Goal: Transaction & Acquisition: Subscribe to service/newsletter

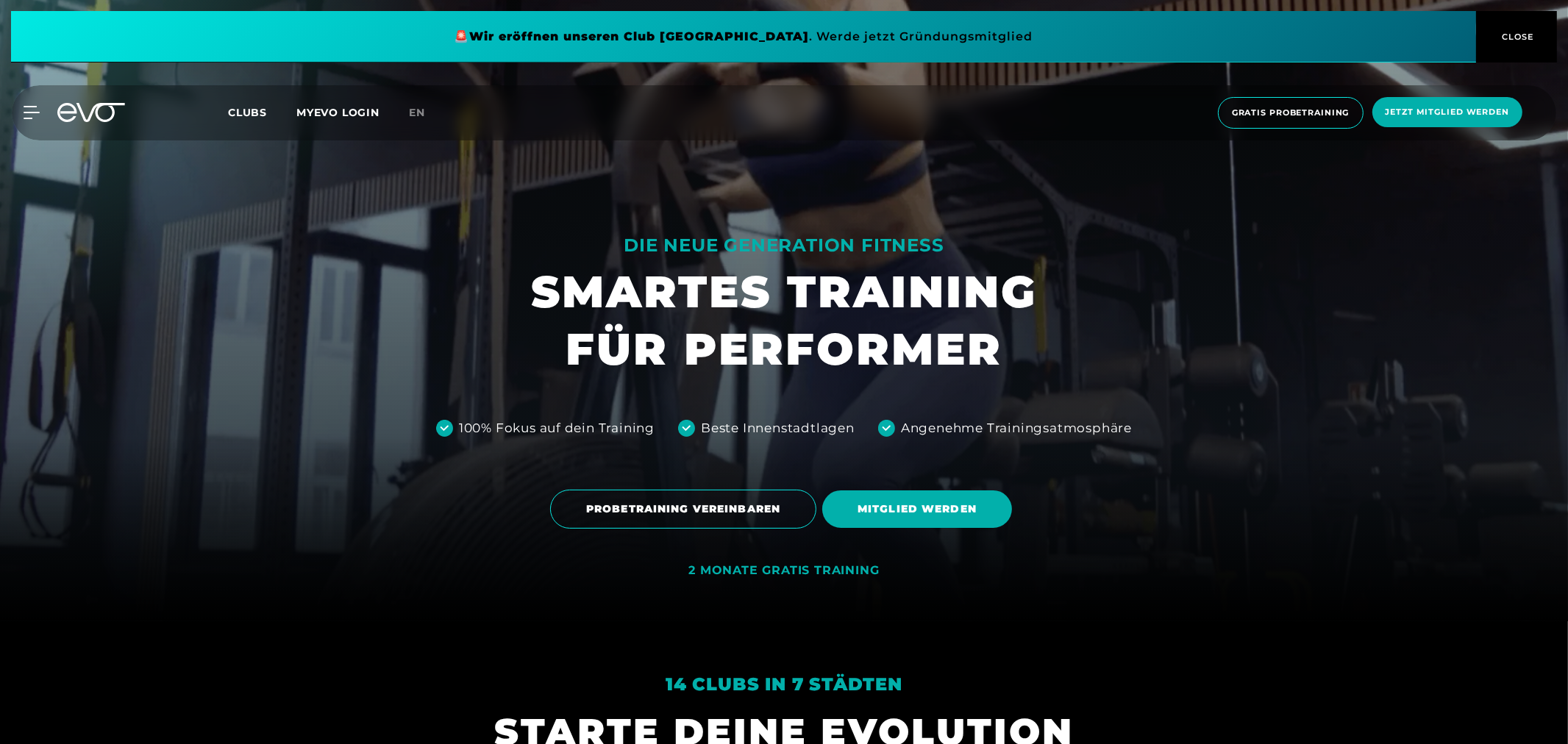
scroll to position [327, 0]
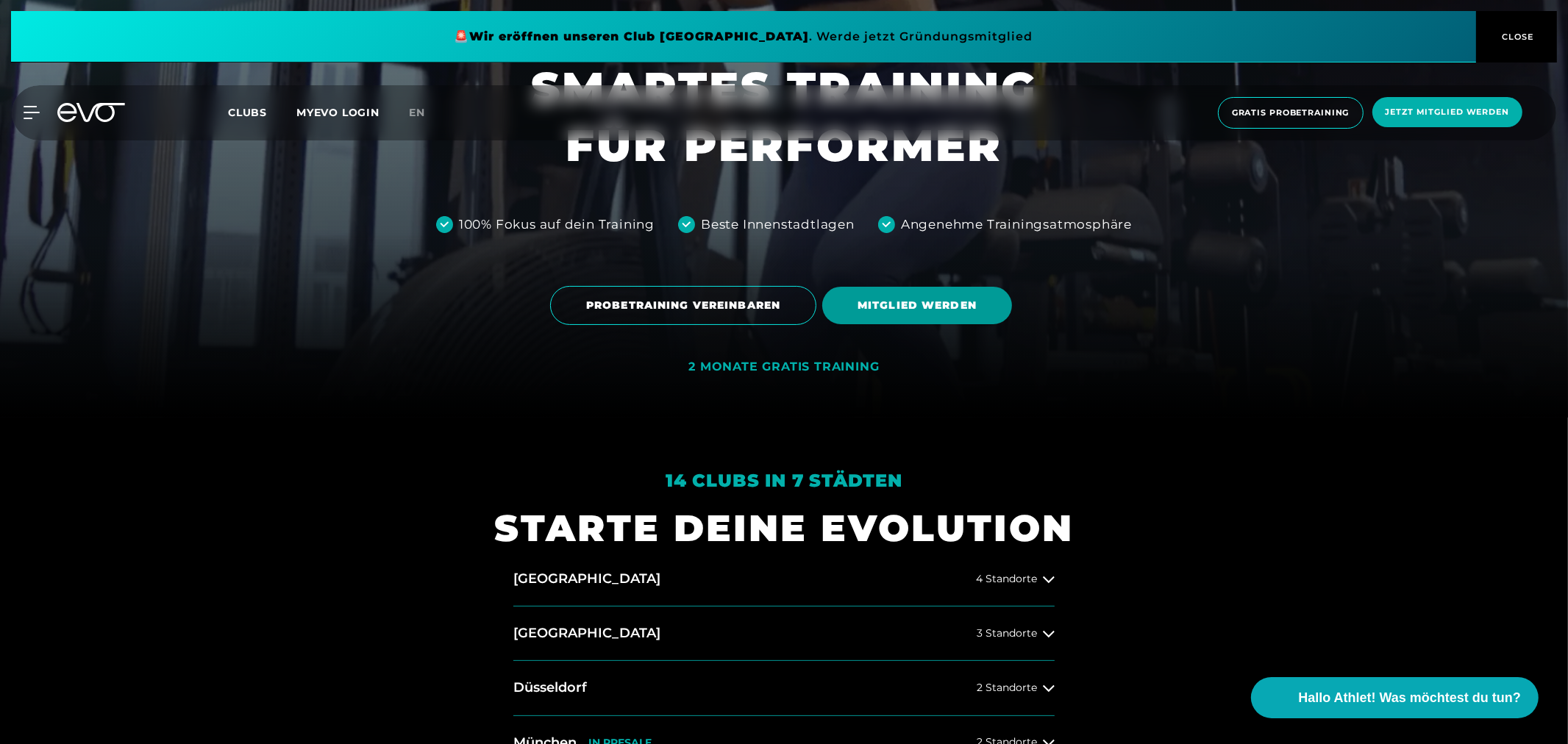
click at [909, 298] on span "MITGLIED WERDEN" at bounding box center [918, 306] width 119 height 15
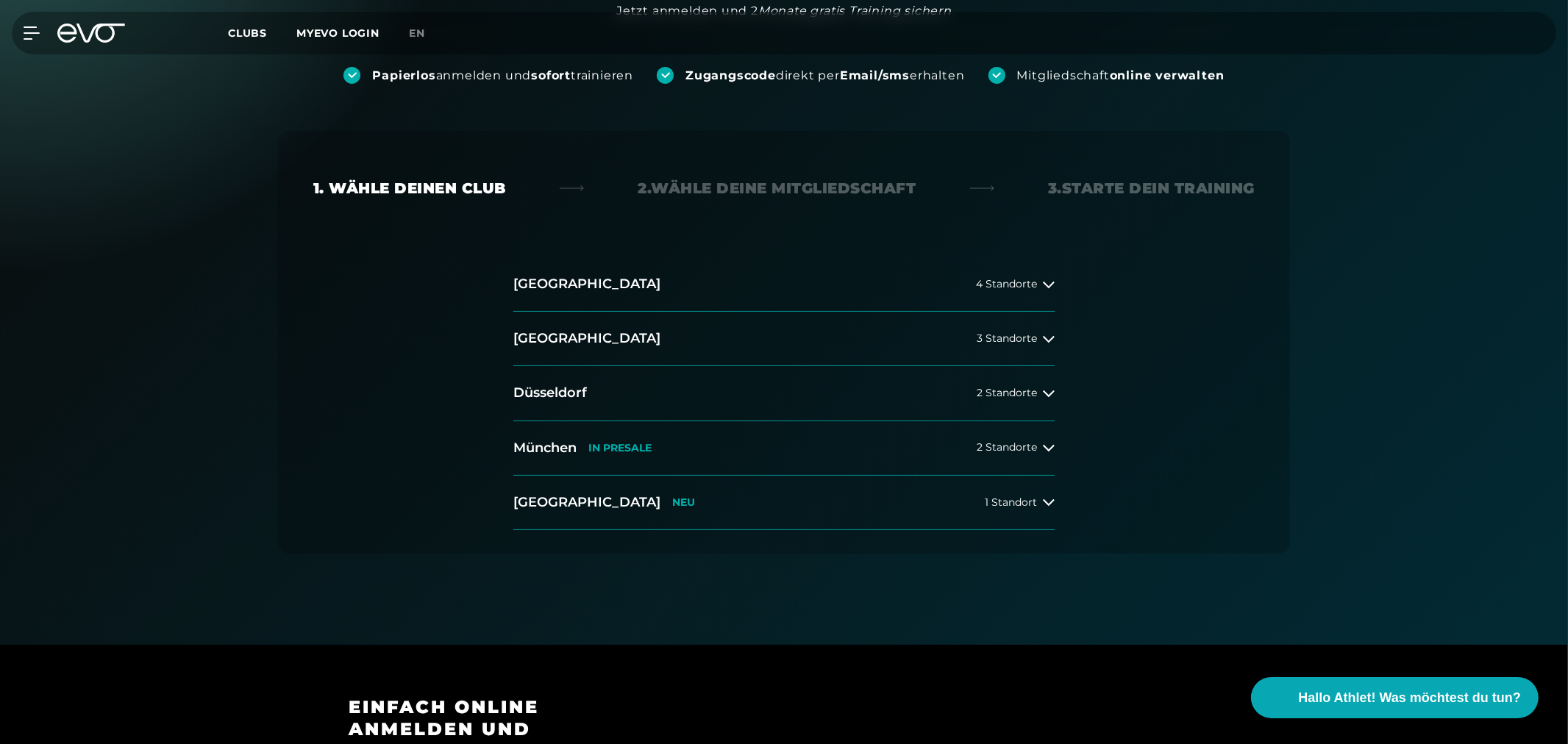
scroll to position [245, 0]
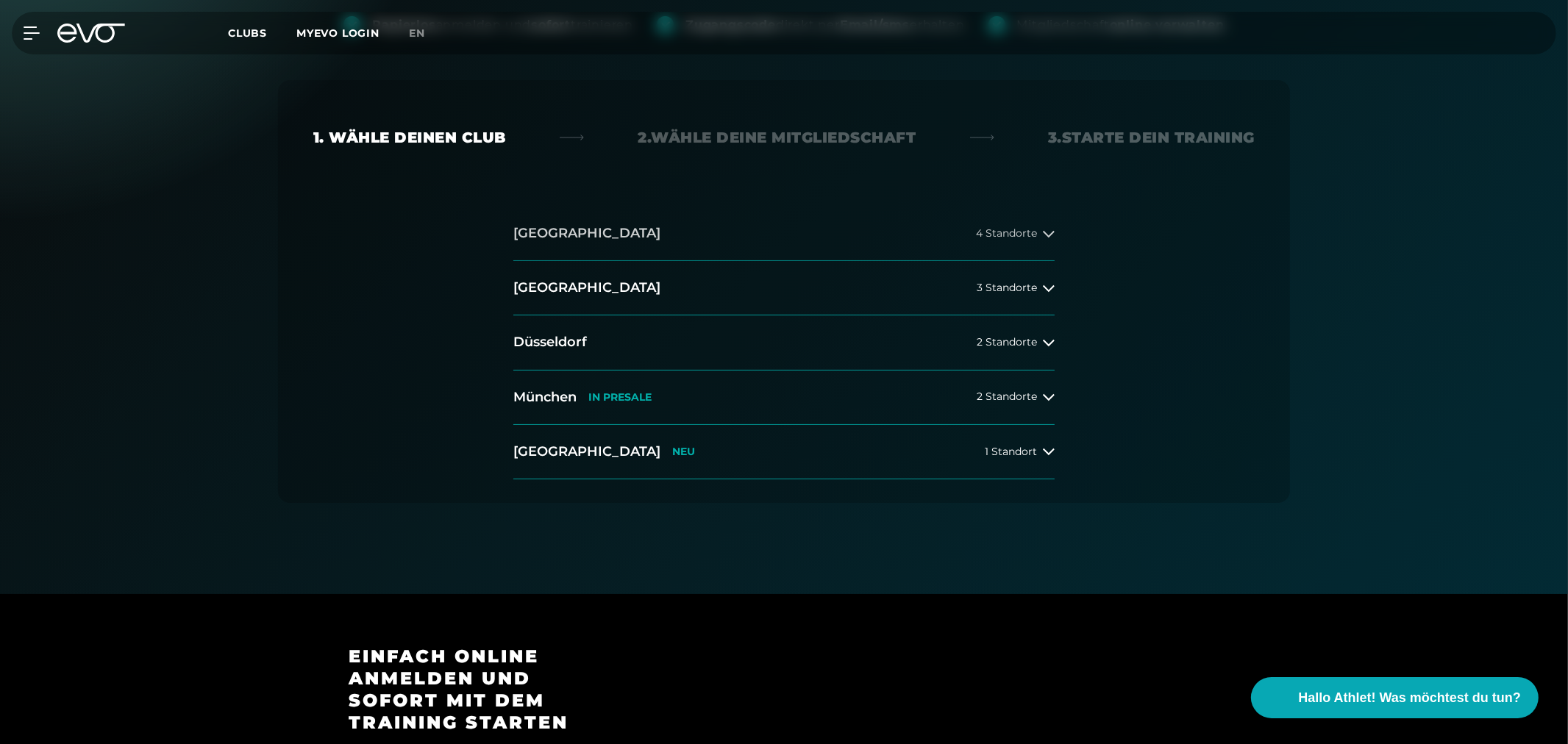
click at [546, 239] on h2 "[GEOGRAPHIC_DATA]" at bounding box center [586, 233] width 147 height 18
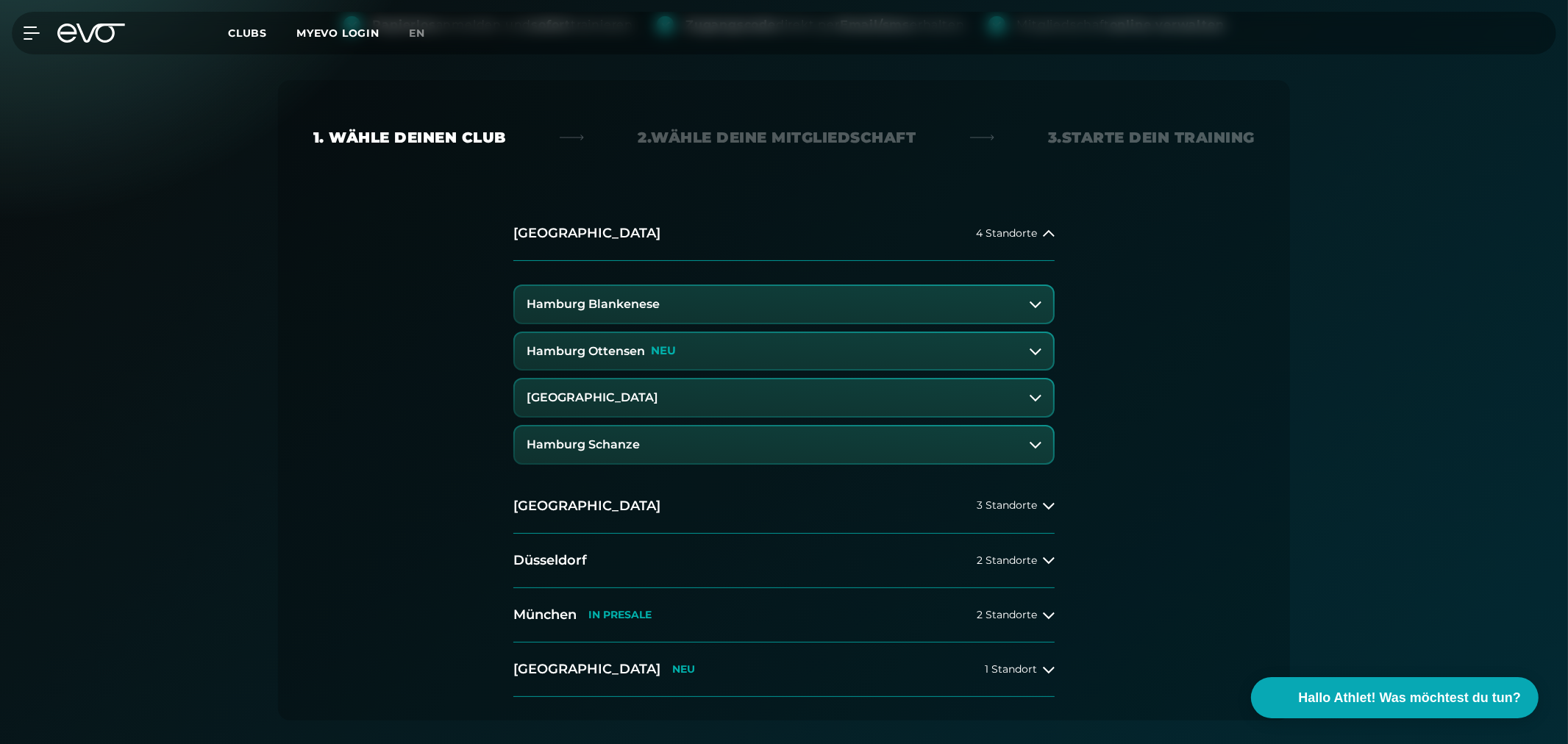
click at [556, 307] on h3 "Hamburg Blankenese" at bounding box center [593, 305] width 134 height 13
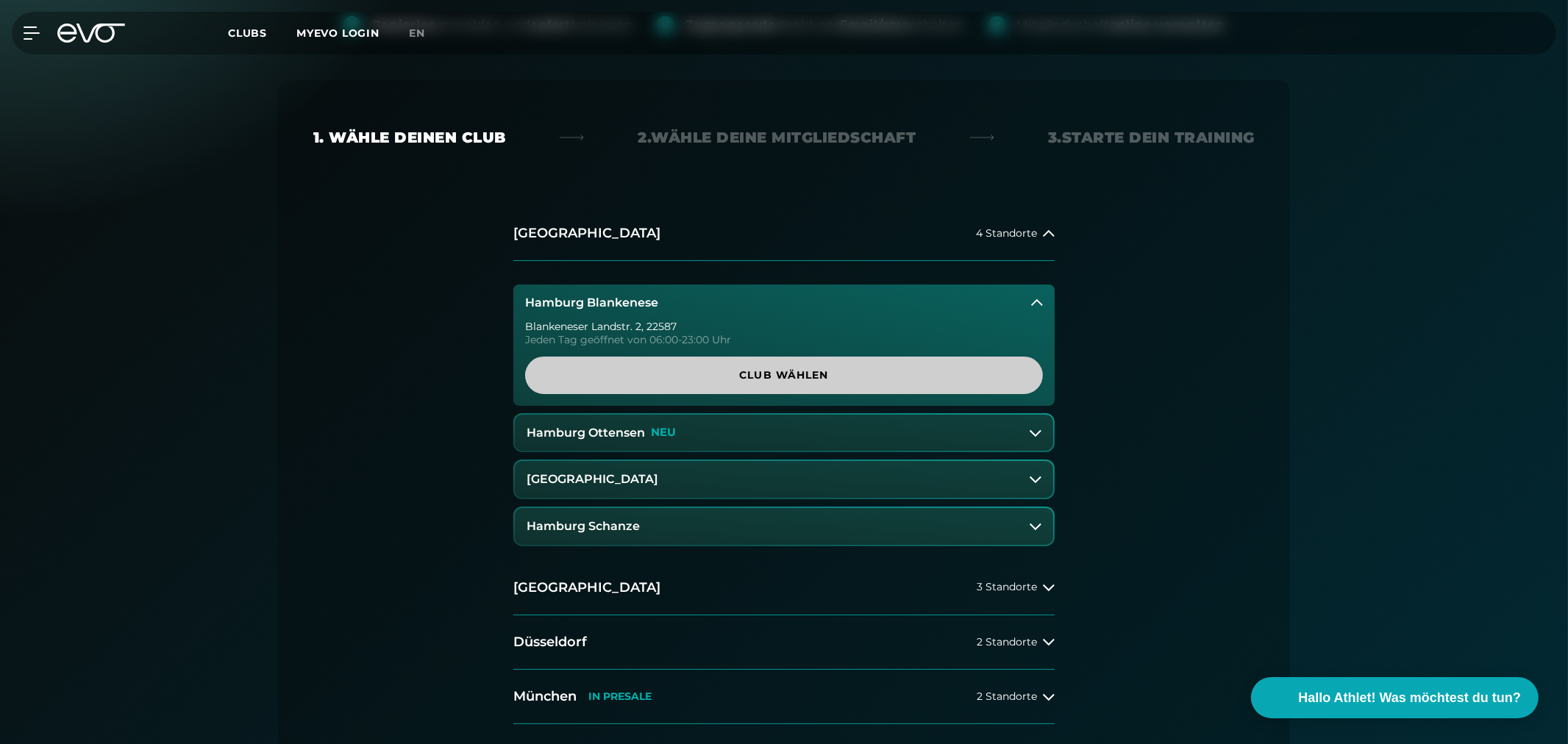
click at [737, 379] on span "Club wählen" at bounding box center [784, 375] width 447 height 15
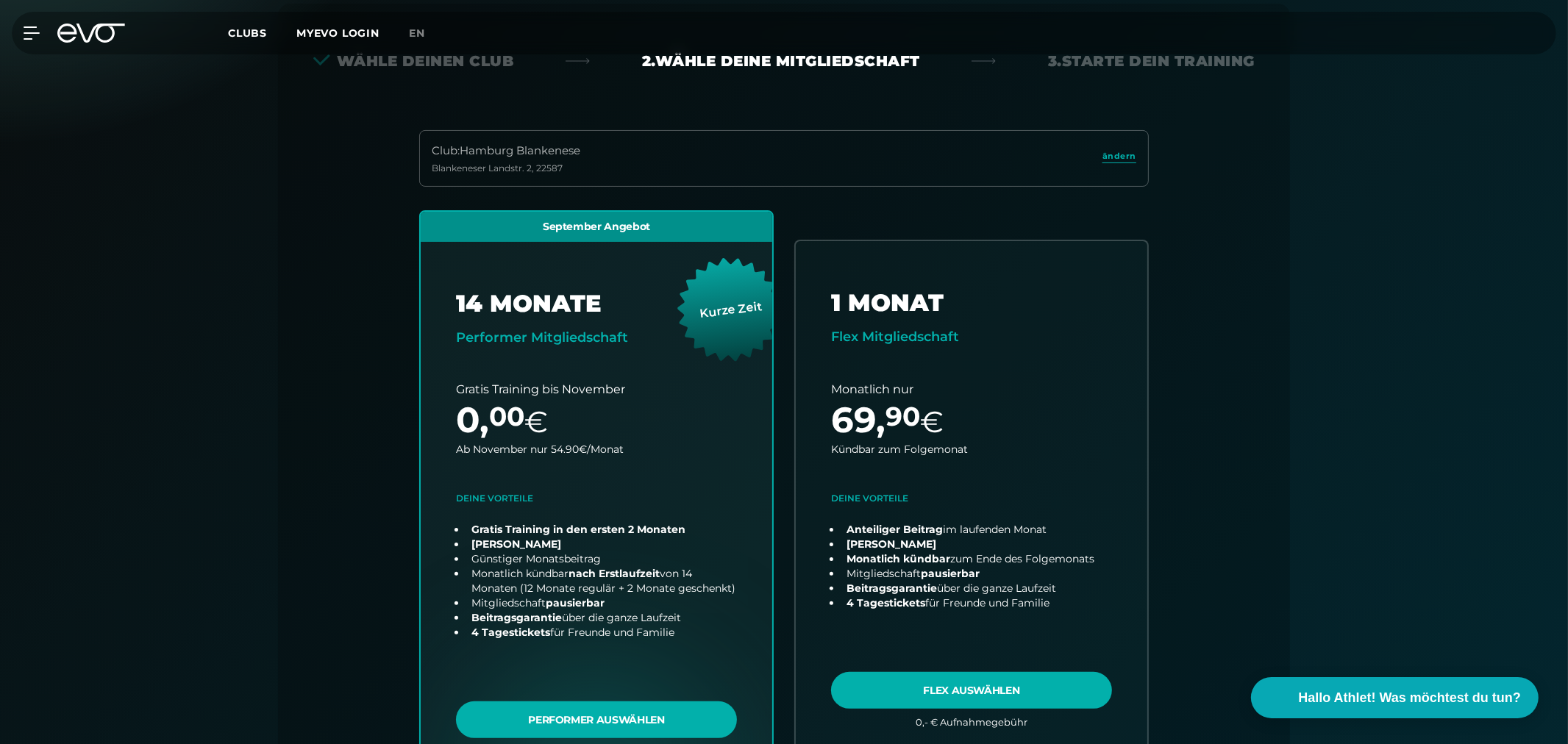
scroll to position [325, 0]
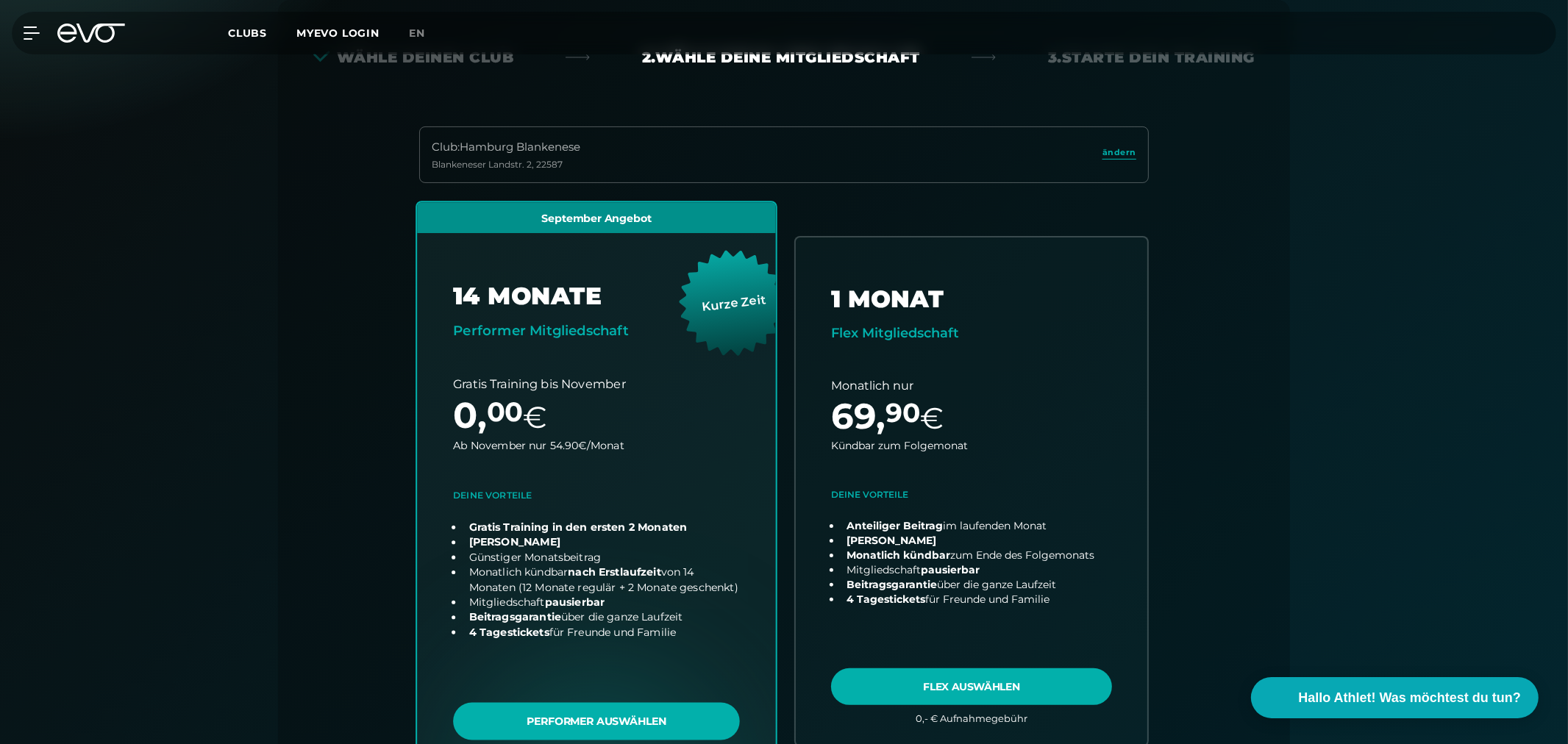
click at [585, 721] on link "choose plan" at bounding box center [596, 491] width 359 height 578
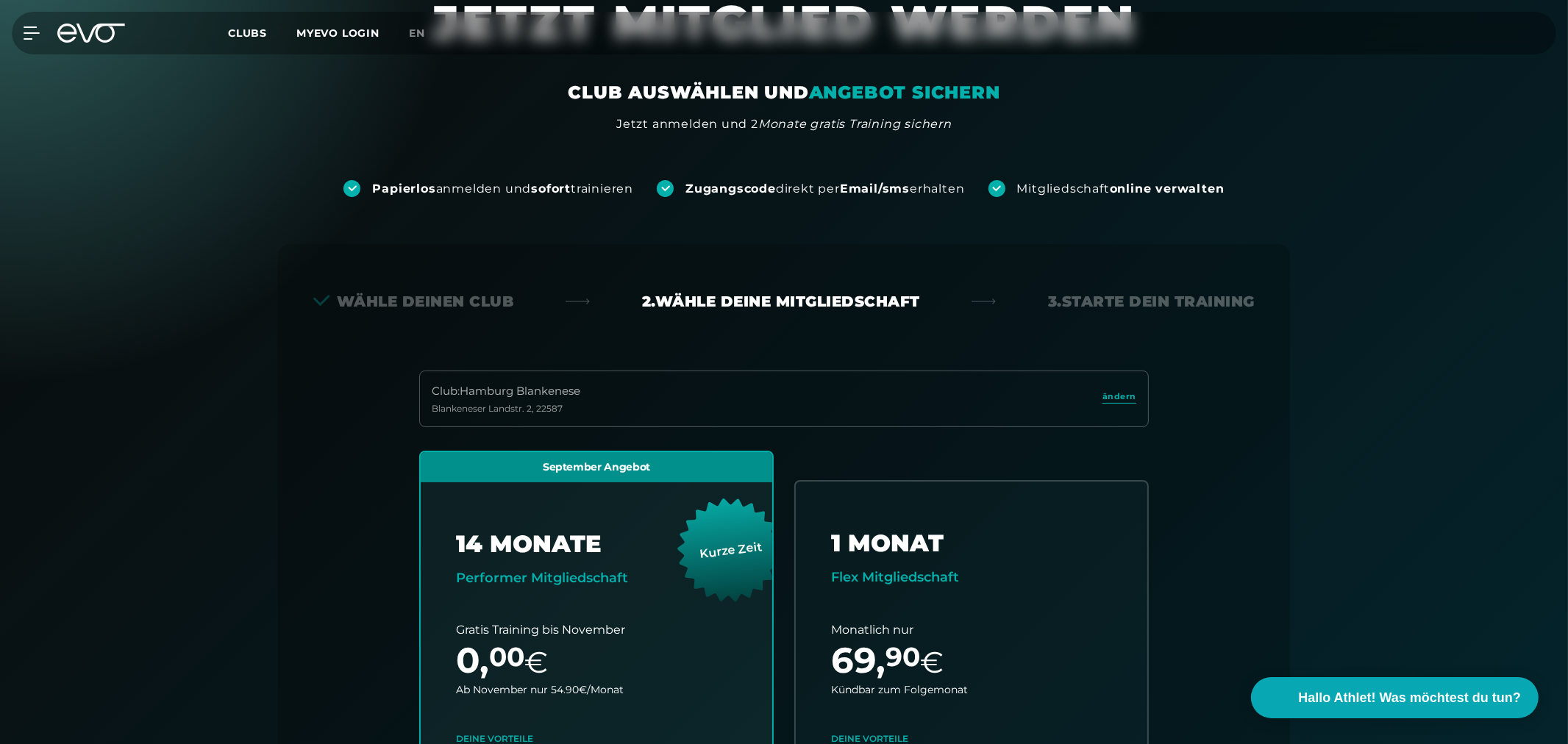
scroll to position [81, 0]
click at [1116, 394] on span "ändern" at bounding box center [1120, 396] width 34 height 12
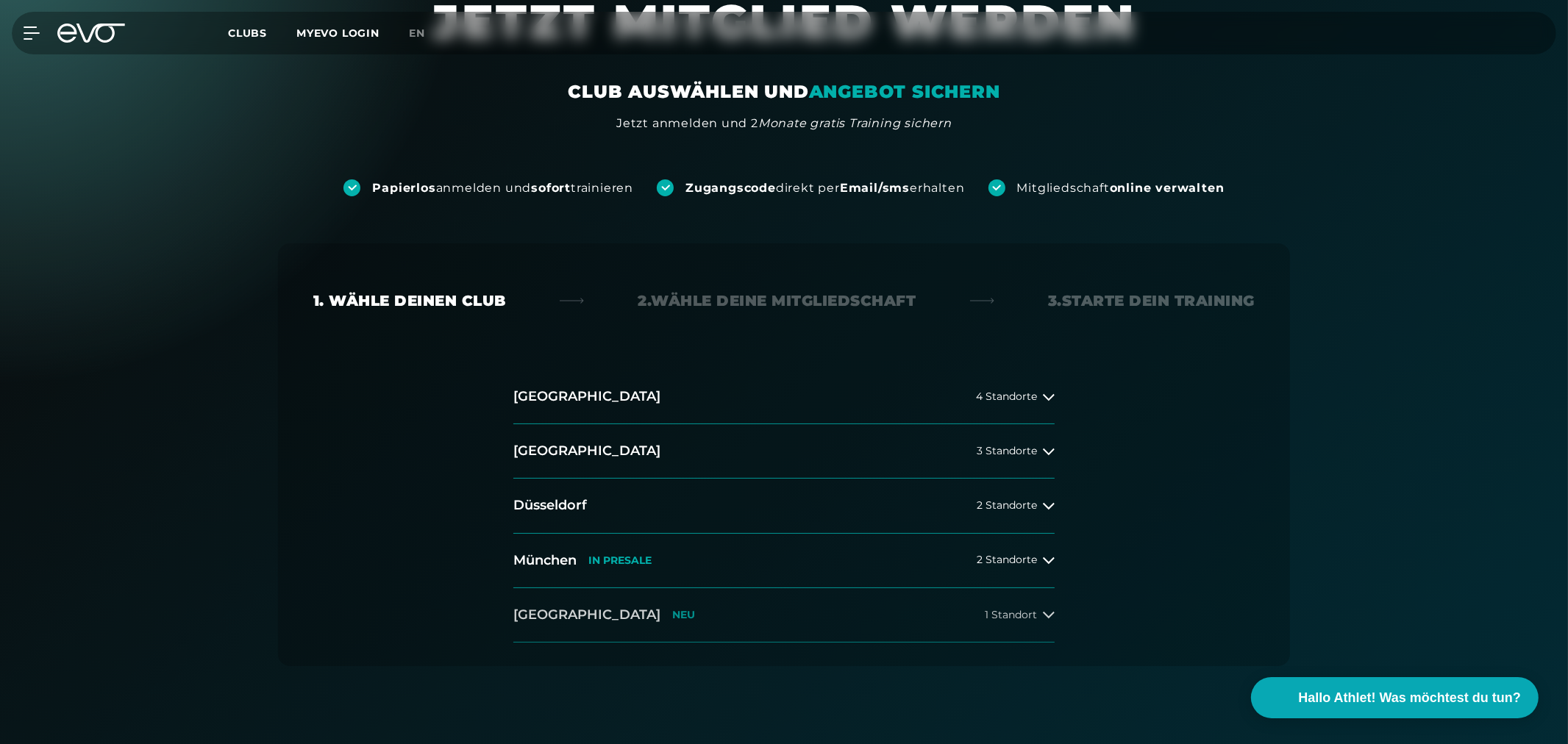
click at [562, 614] on h2 "[GEOGRAPHIC_DATA]" at bounding box center [586, 614] width 147 height 18
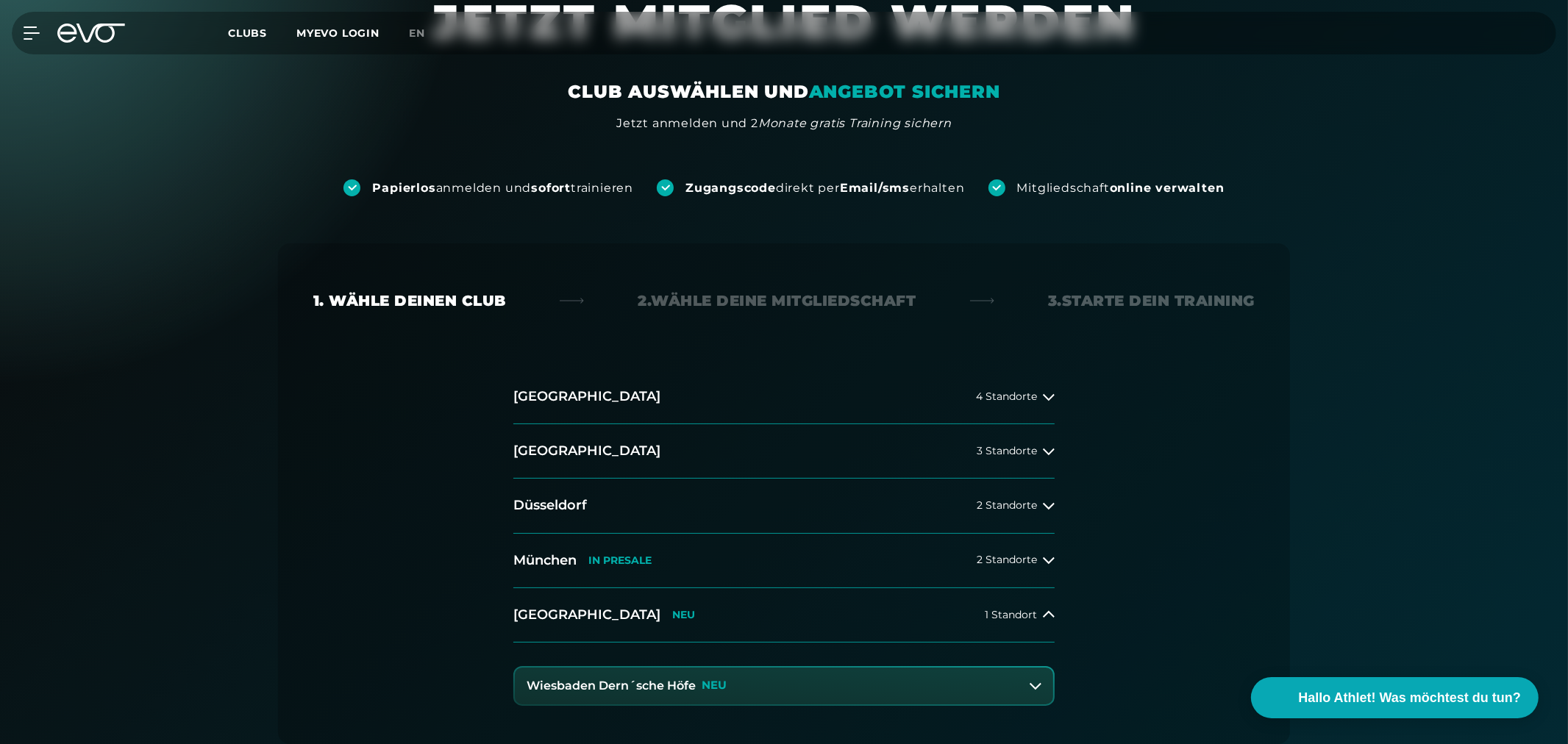
click at [670, 678] on button "Wiesbaden Dern´sche Höfe NEU" at bounding box center [784, 685] width 539 height 37
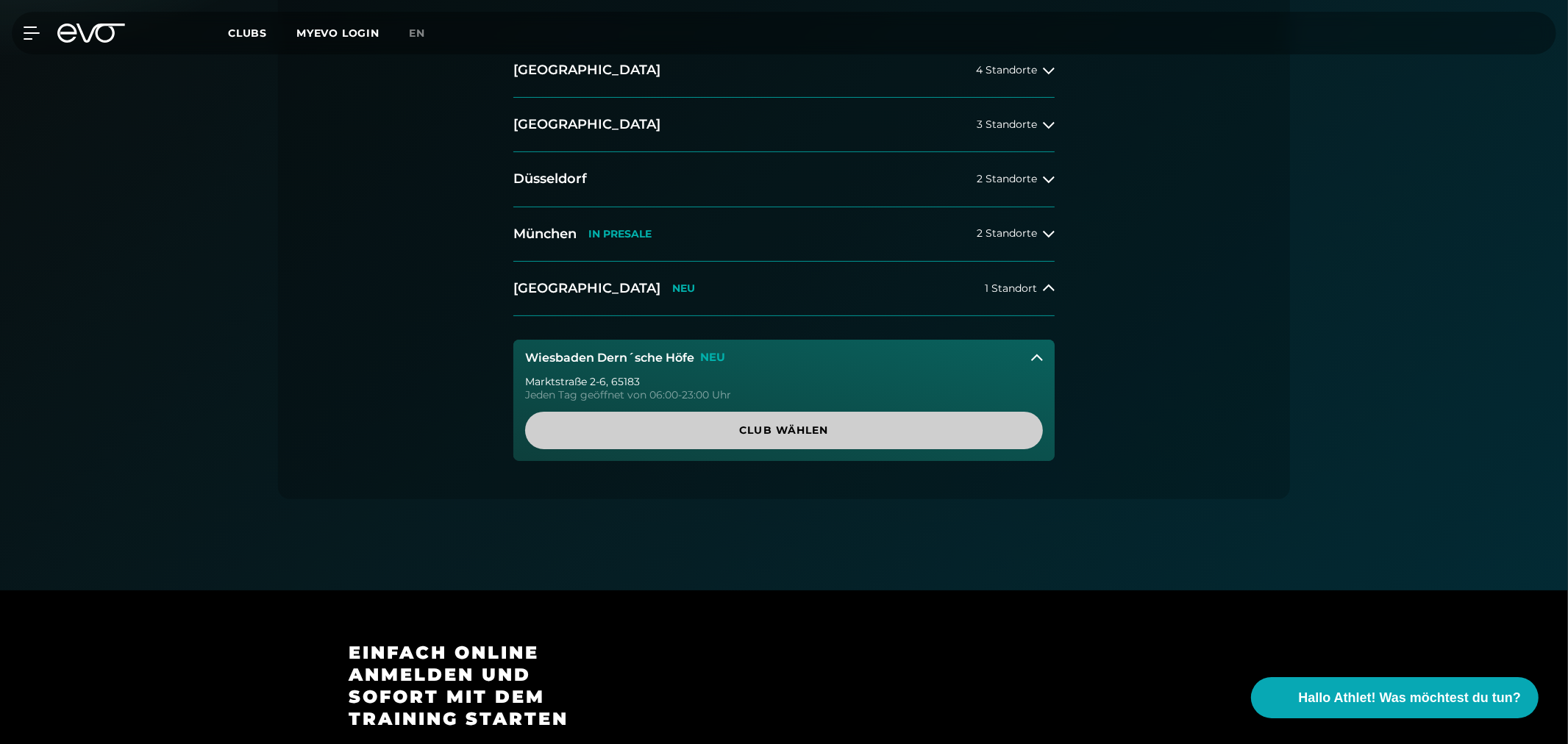
click at [815, 416] on span "Club wählen" at bounding box center [784, 431] width 518 height 38
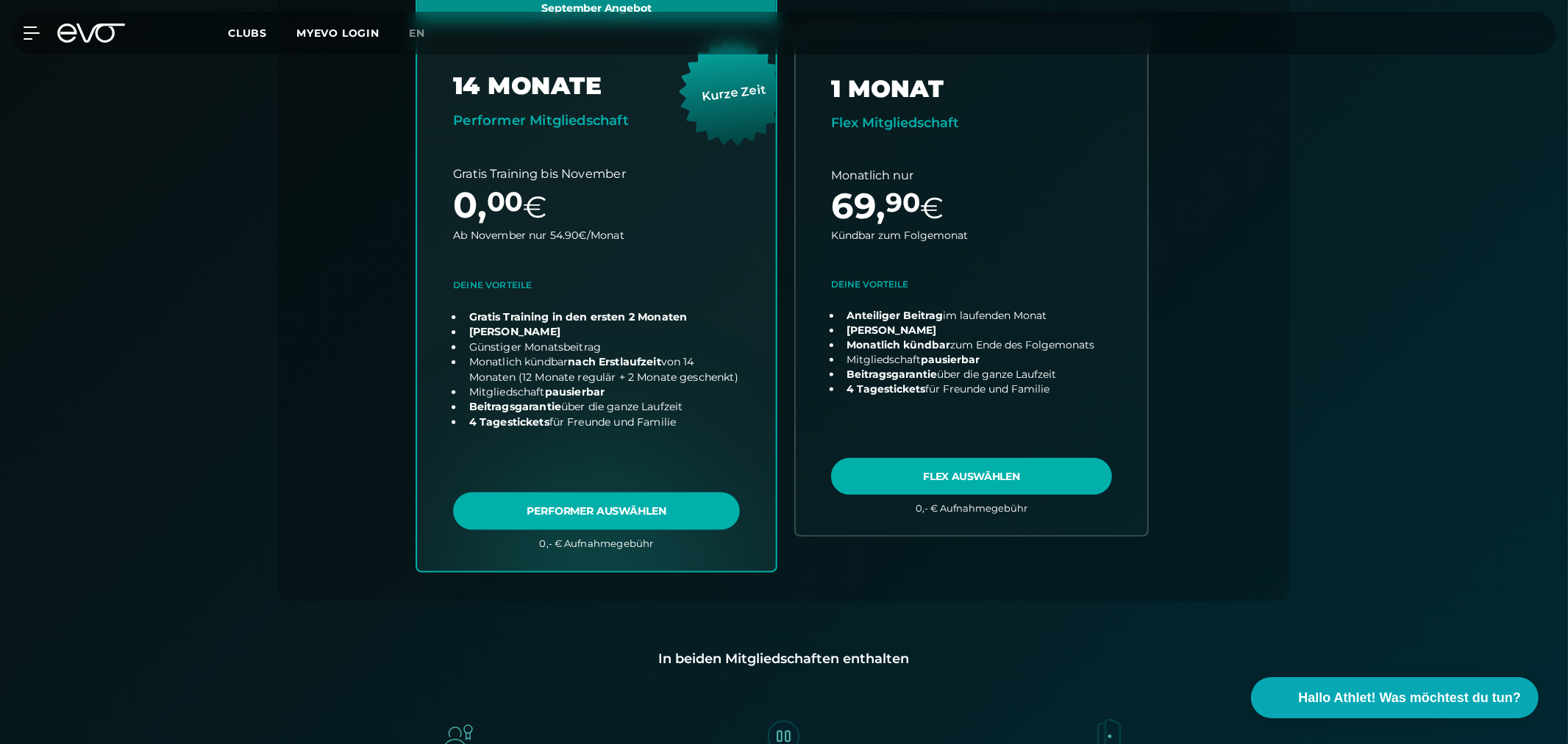
scroll to position [570, 0]
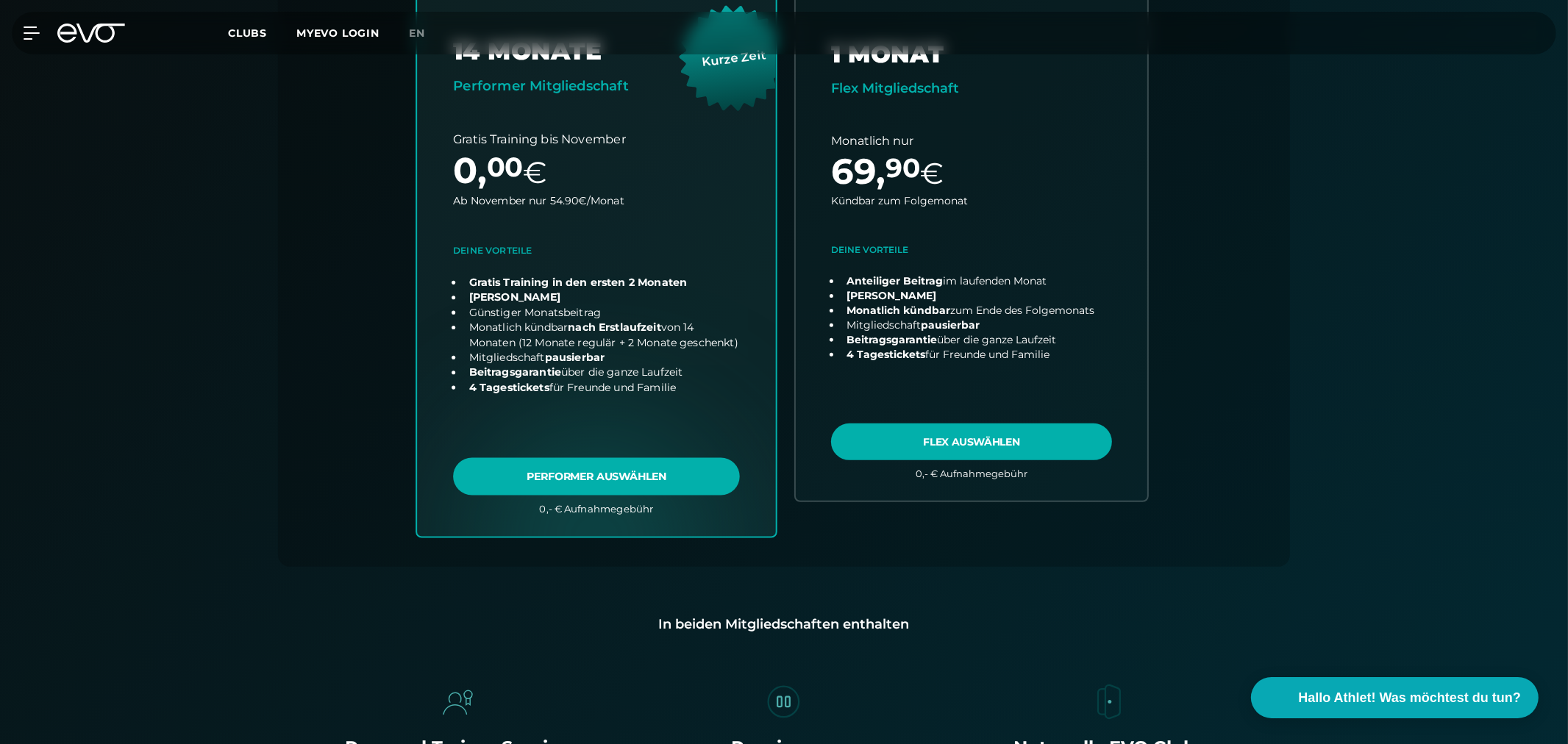
click at [668, 467] on link "choose plan" at bounding box center [596, 246] width 359 height 578
